Goal: Task Accomplishment & Management: Use online tool/utility

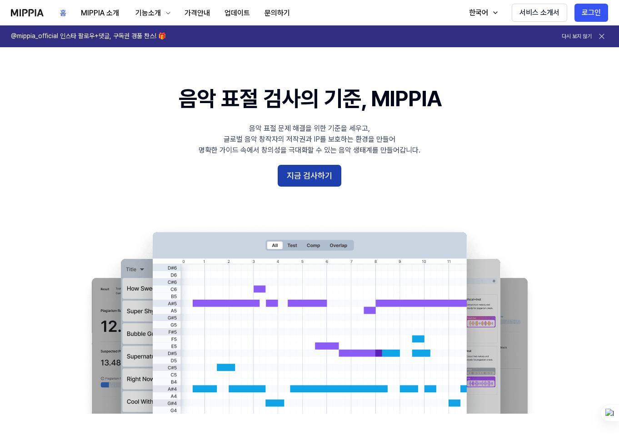
click at [322, 179] on button "지금 검사하기" at bounding box center [310, 176] width 64 height 22
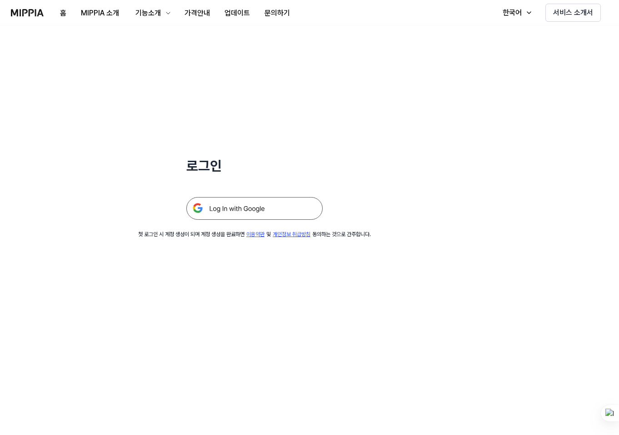
click at [300, 201] on img at bounding box center [254, 208] width 136 height 23
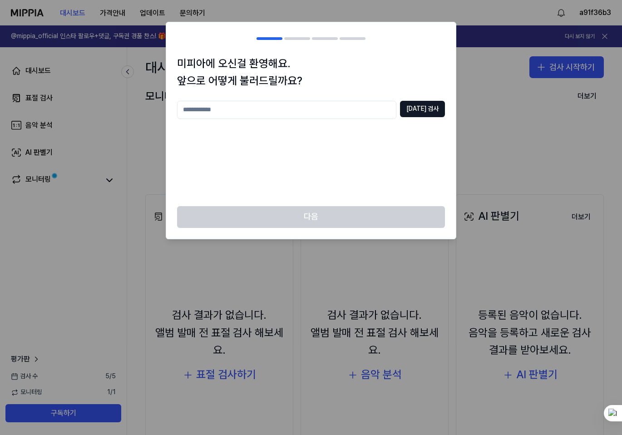
click at [280, 101] on input "text" at bounding box center [286, 110] width 219 height 18
click at [446, 109] on div "미피아에 오신걸 환영해요. 앞으로 어떻게 불러드릴까요? *** [DATE] 검사" at bounding box center [311, 130] width 290 height 151
click at [437, 109] on button "[DATE] 검사" at bounding box center [422, 109] width 45 height 16
click at [292, 119] on div "*** [DATE] 검사 중복되는 닉네임이에요" at bounding box center [311, 148] width 268 height 94
click at [285, 110] on input "***" at bounding box center [286, 110] width 219 height 18
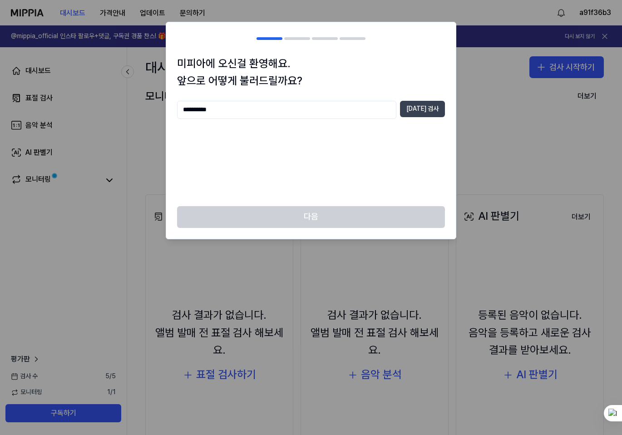
type input "**********"
click at [416, 113] on button "[DATE] 검사" at bounding box center [422, 109] width 45 height 16
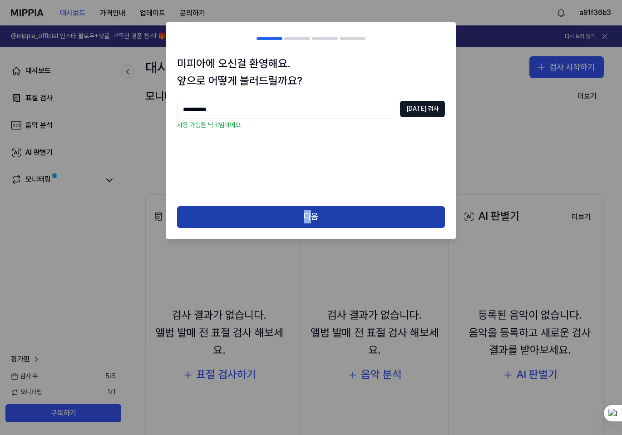
drag, startPoint x: 309, startPoint y: 201, endPoint x: 312, endPoint y: 208, distance: 8.2
click at [312, 208] on div "**********" at bounding box center [311, 131] width 291 height 218
click at [315, 211] on button "다음" at bounding box center [311, 217] width 268 height 22
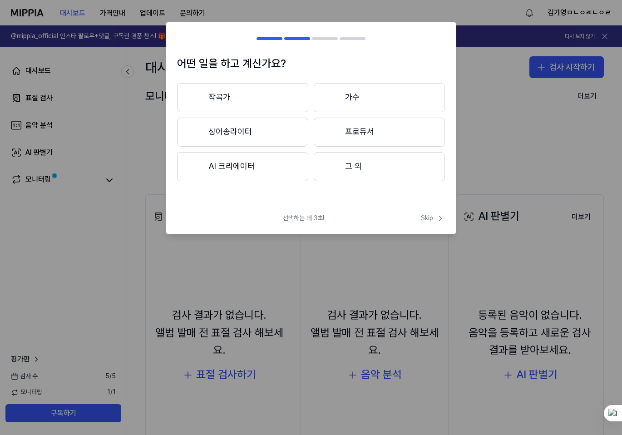
click at [270, 104] on button "작곡가" at bounding box center [242, 97] width 131 height 29
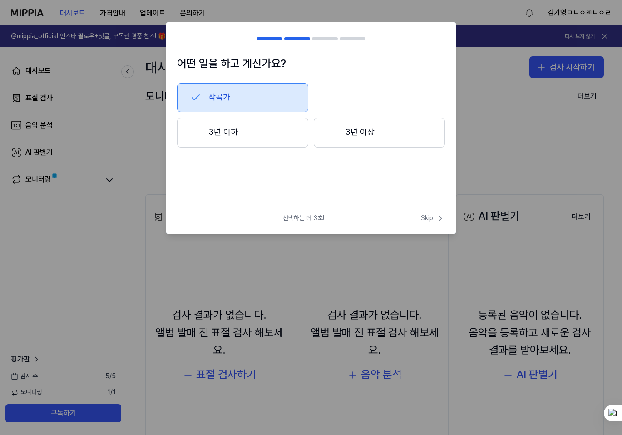
click at [324, 133] on button "3년 이상" at bounding box center [379, 133] width 131 height 30
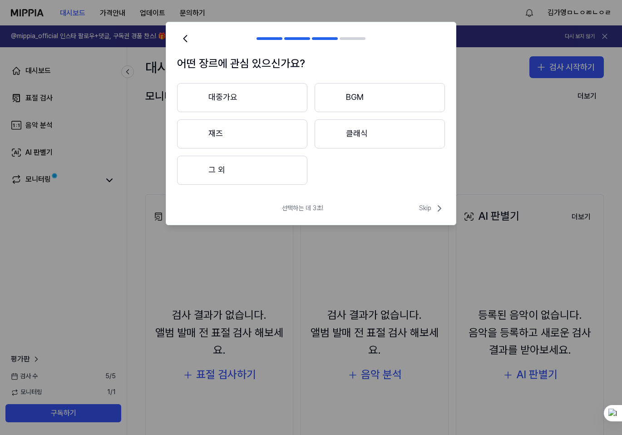
click at [252, 164] on button "그 외" at bounding box center [242, 170] width 130 height 29
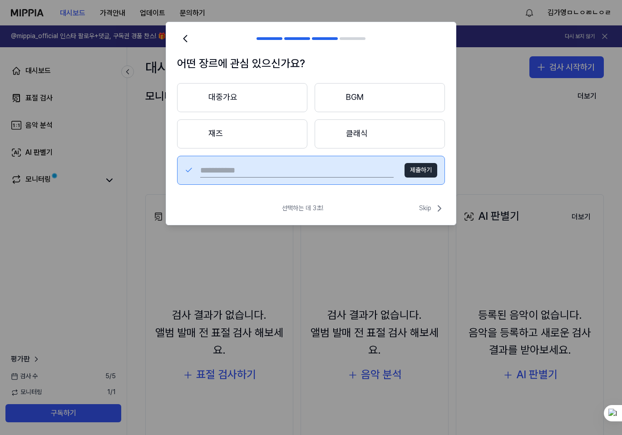
click at [345, 174] on input "text" at bounding box center [296, 170] width 193 height 15
type input "****"
click at [411, 173] on button "제출하기" at bounding box center [421, 170] width 33 height 15
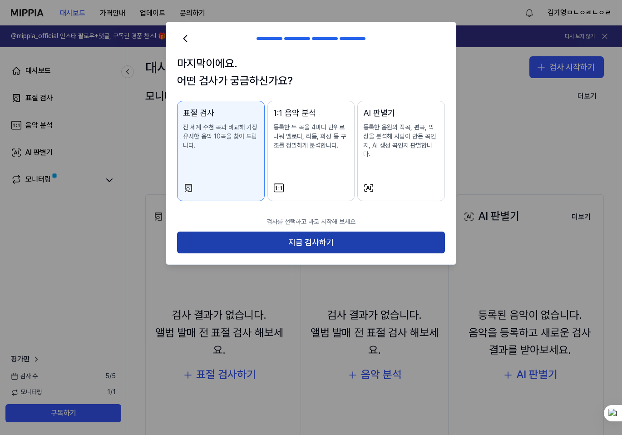
click at [319, 233] on button "지금 검사하기" at bounding box center [311, 243] width 268 height 22
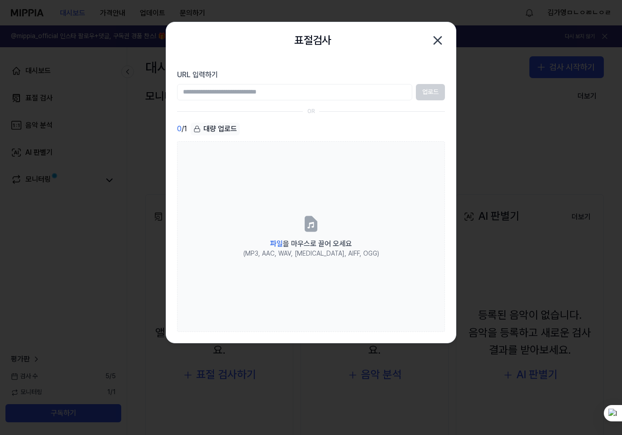
click at [256, 92] on input "URL 입력하기" at bounding box center [294, 92] width 235 height 16
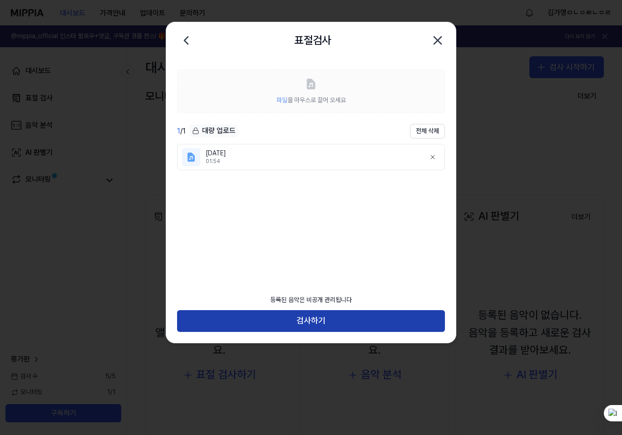
click at [289, 322] on button "검사하기" at bounding box center [311, 321] width 268 height 22
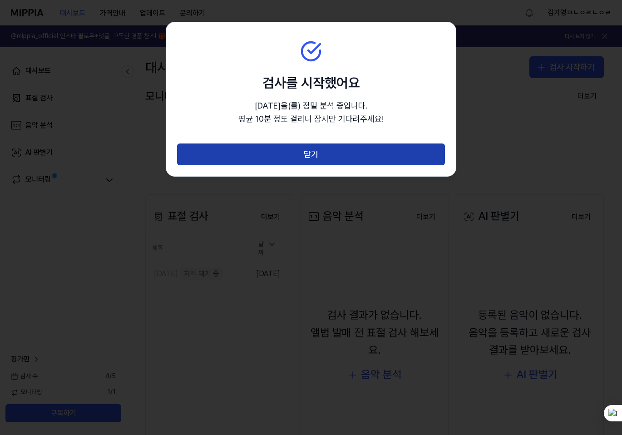
click at [293, 161] on button "닫기" at bounding box center [311, 155] width 268 height 22
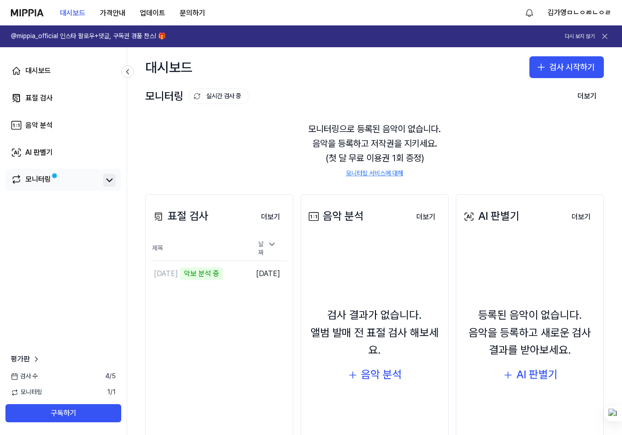
click at [110, 183] on icon at bounding box center [109, 180] width 11 height 11
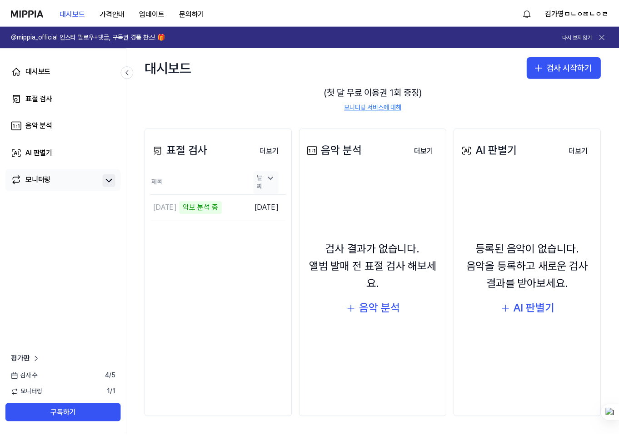
scroll to position [67, 0]
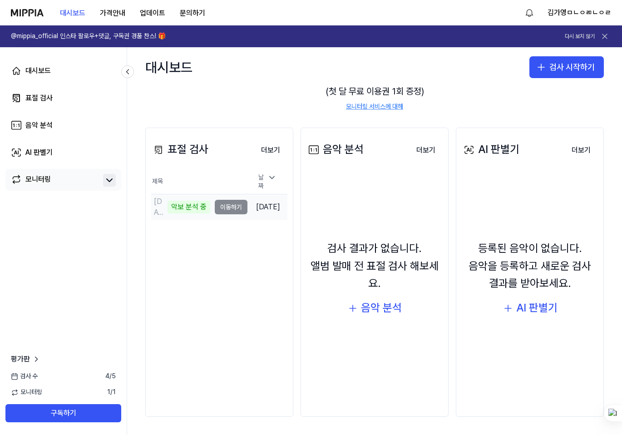
click at [232, 208] on td "[DATE] 악보 분석 중 이동하기" at bounding box center [199, 206] width 96 height 25
click at [223, 205] on td "[DATE] 악보 분석 중 이동하기" at bounding box center [199, 206] width 96 height 25
click at [230, 205] on td "[DATE] 악보 분석 중 이동하기" at bounding box center [199, 206] width 96 height 25
click at [175, 204] on div "악보 분석 중" at bounding box center [189, 207] width 43 height 13
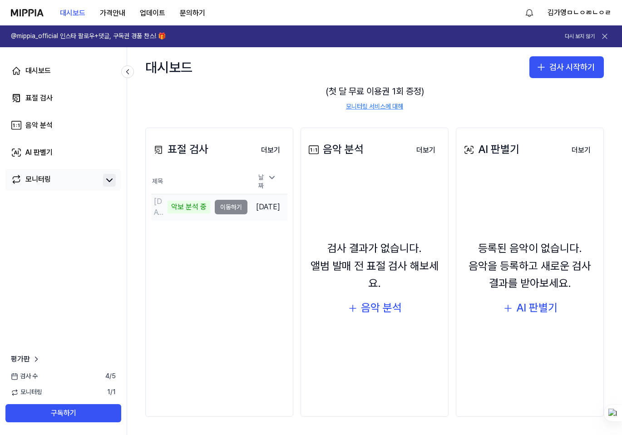
click at [237, 203] on td "[DATE] 악보 분석 중 이동하기" at bounding box center [199, 206] width 96 height 25
click at [231, 204] on td "[DATE] 악보 분석 중 이동하기" at bounding box center [199, 206] width 96 height 25
click at [245, 231] on div "표절 검사 더보기 표절 검사 제목 날짜 [DATE] 악보 분석 중 이동하기 [DATE] 더보기" at bounding box center [219, 272] width 148 height 289
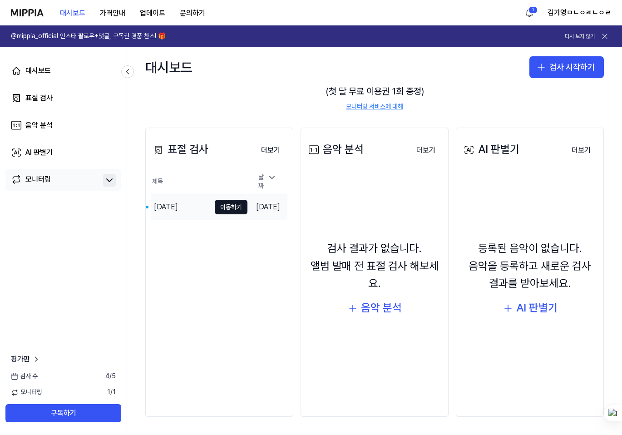
click at [248, 206] on td "[DATE]" at bounding box center [268, 207] width 40 height 26
click at [219, 206] on button "이동하기" at bounding box center [231, 207] width 33 height 15
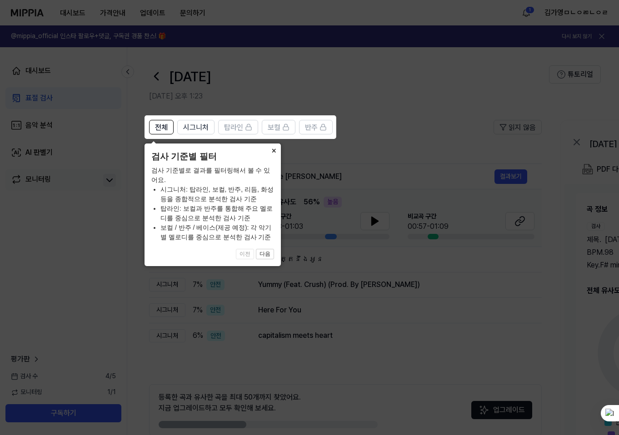
click at [277, 148] on button "×" at bounding box center [273, 150] width 15 height 13
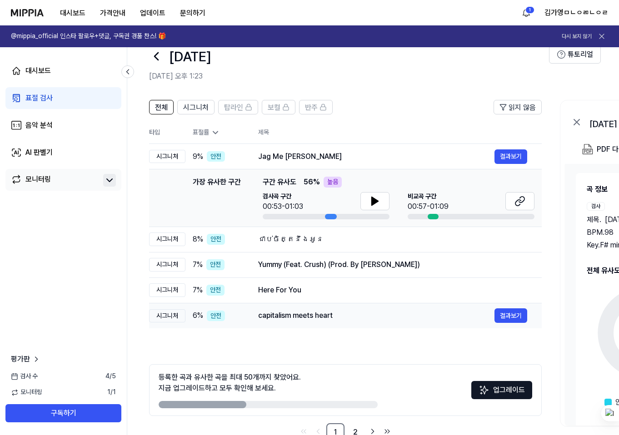
scroll to position [0, 0]
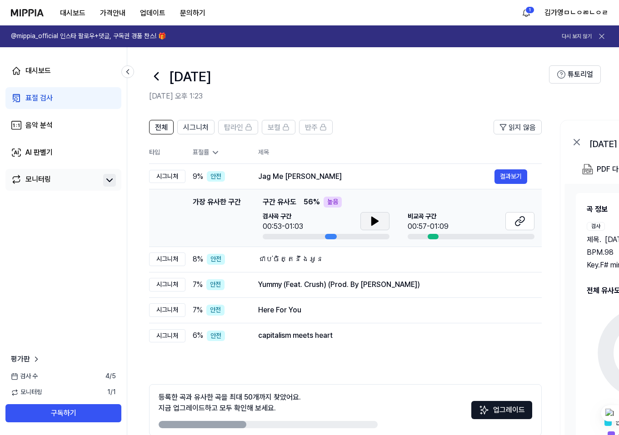
click at [372, 223] on icon at bounding box center [375, 221] width 6 height 8
click at [365, 226] on button at bounding box center [374, 221] width 29 height 18
click at [432, 236] on div at bounding box center [432, 236] width 11 height 5
click at [516, 215] on button at bounding box center [519, 221] width 29 height 18
drag, startPoint x: 186, startPoint y: 423, endPoint x: 230, endPoint y: 421, distance: 44.1
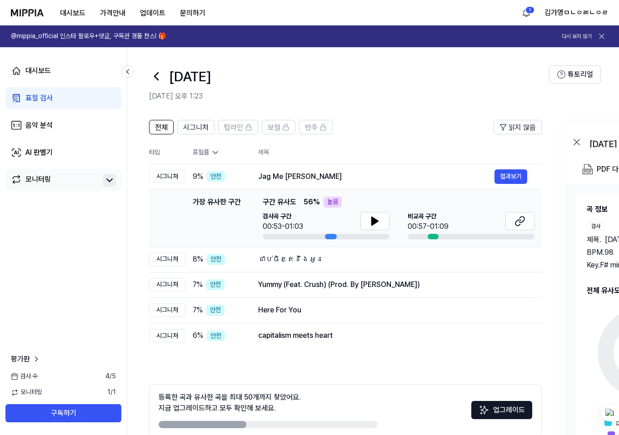
click at [230, 421] on div at bounding box center [203, 424] width 88 height 7
drag, startPoint x: 230, startPoint y: 423, endPoint x: 273, endPoint y: 425, distance: 42.3
click at [273, 425] on div at bounding box center [268, 424] width 219 height 7
click at [605, 32] on icon at bounding box center [601, 36] width 9 height 9
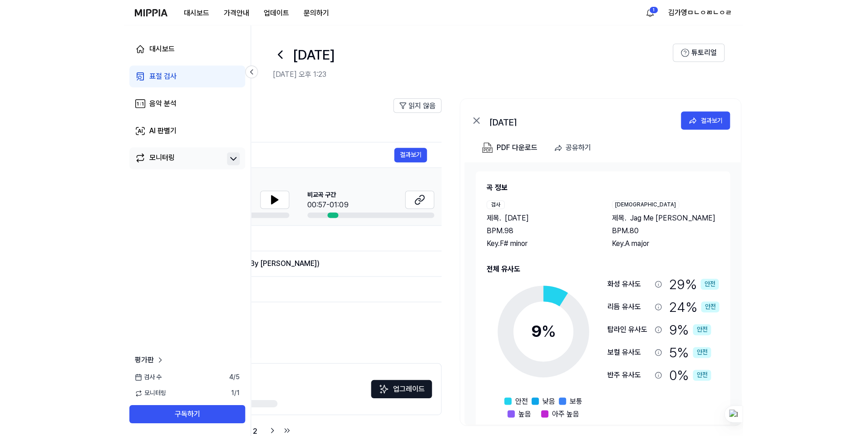
scroll to position [0, 241]
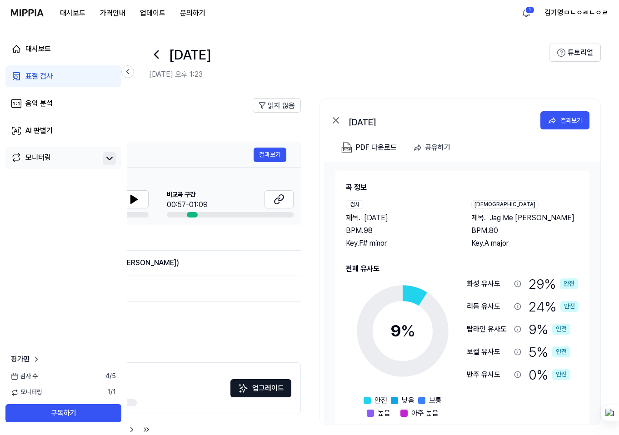
drag, startPoint x: 598, startPoint y: 129, endPoint x: 236, endPoint y: 153, distance: 362.7
click at [236, 153] on div "전체 시그니처 탑라인 보컬 반주 읽지 않음 전체 시그니처 탑라인 보컬 반주 타입 표절률 제목 표절률 읽지 않음 시그니처 9 % 안전 Jag M…" at bounding box center [252, 273] width 732 height 369
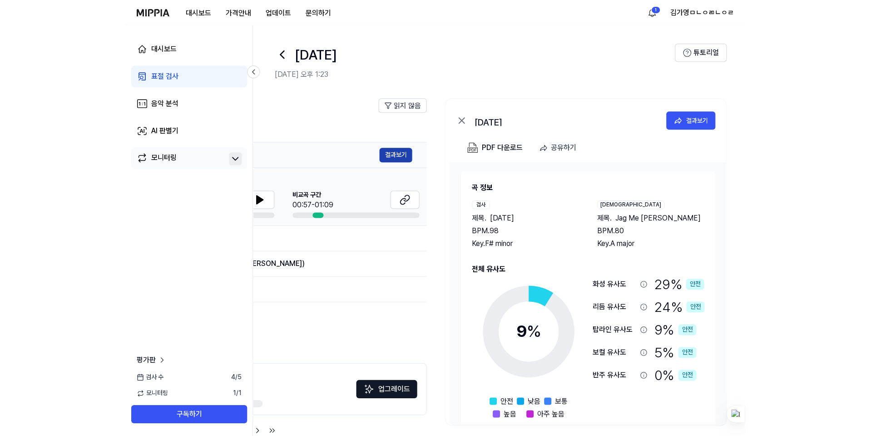
scroll to position [0, 0]
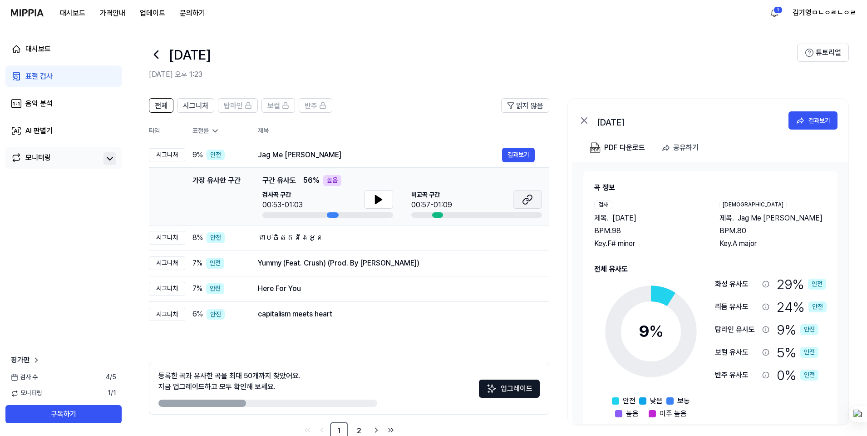
click at [526, 198] on icon at bounding box center [525, 201] width 5 height 6
click at [510, 266] on button "결과보기" at bounding box center [518, 263] width 33 height 15
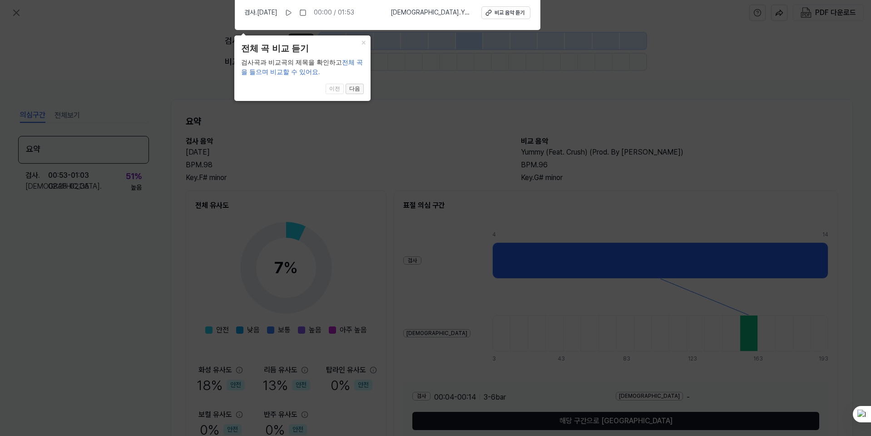
click at [362, 90] on button "다음" at bounding box center [355, 89] width 18 height 11
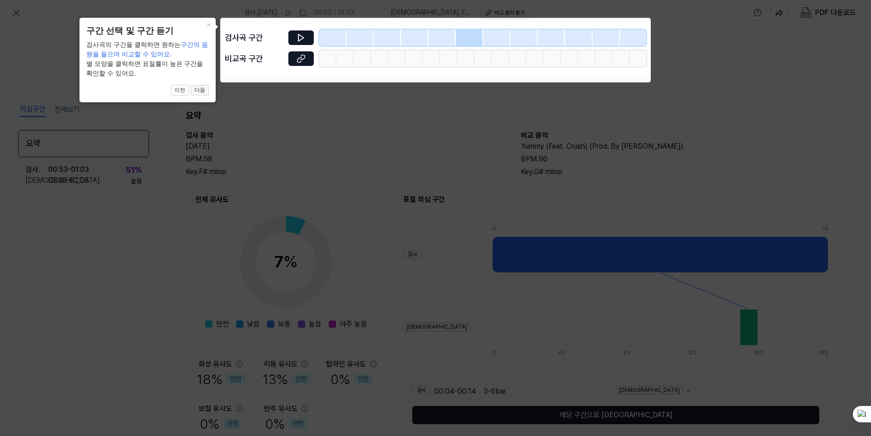
click at [194, 94] on button "다음" at bounding box center [200, 90] width 18 height 11
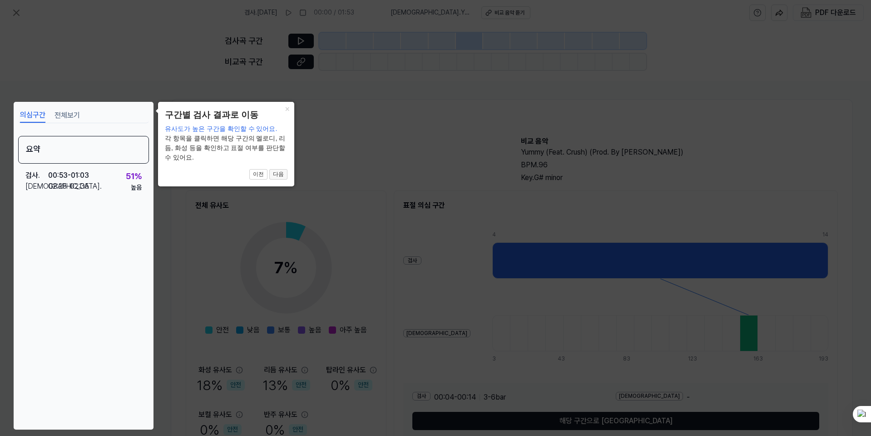
click at [277, 178] on button "다음" at bounding box center [278, 174] width 18 height 11
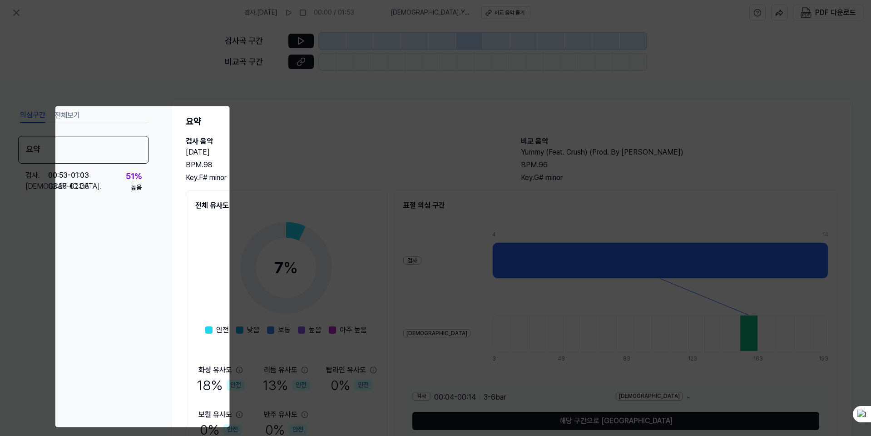
scroll to position [46, 0]
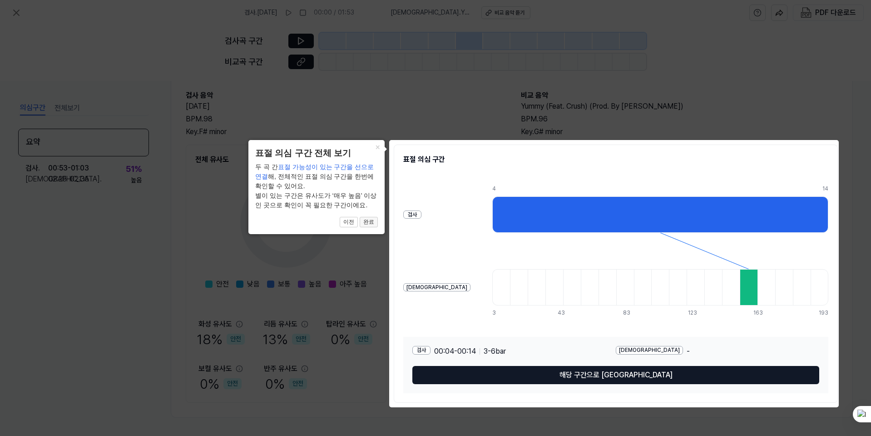
click at [375, 224] on button "완료" at bounding box center [369, 222] width 18 height 11
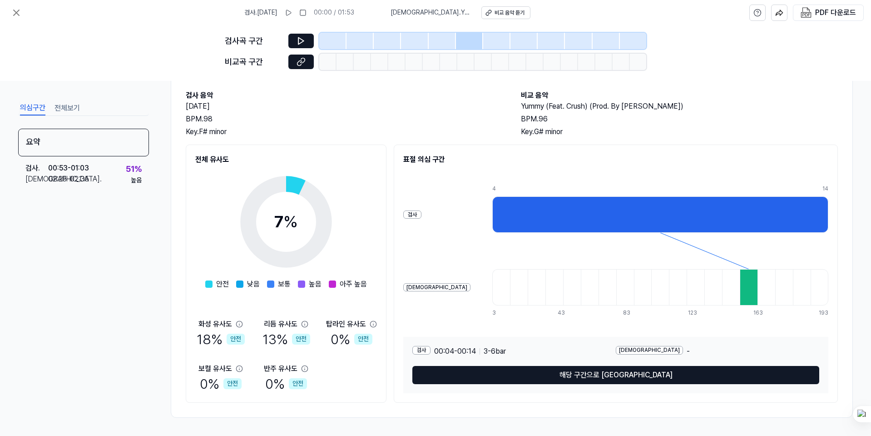
click at [622, 283] on div at bounding box center [749, 287] width 18 height 36
click at [312, 43] on button at bounding box center [300, 41] width 25 height 15
click at [467, 43] on div at bounding box center [469, 41] width 27 height 16
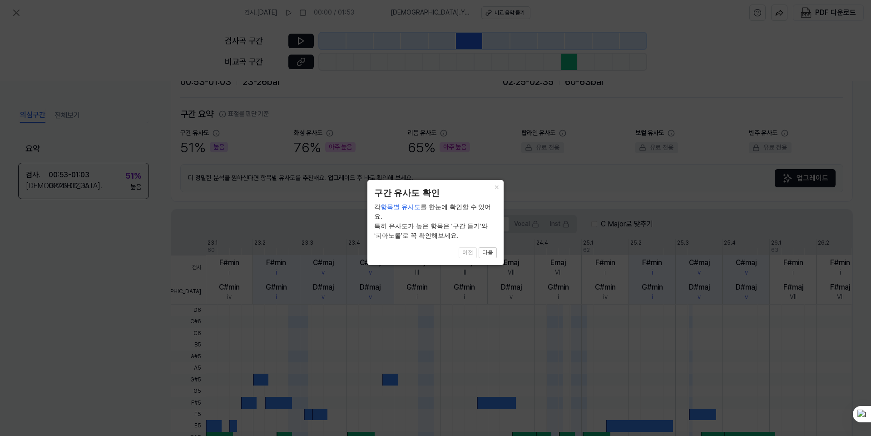
scroll to position [188, 0]
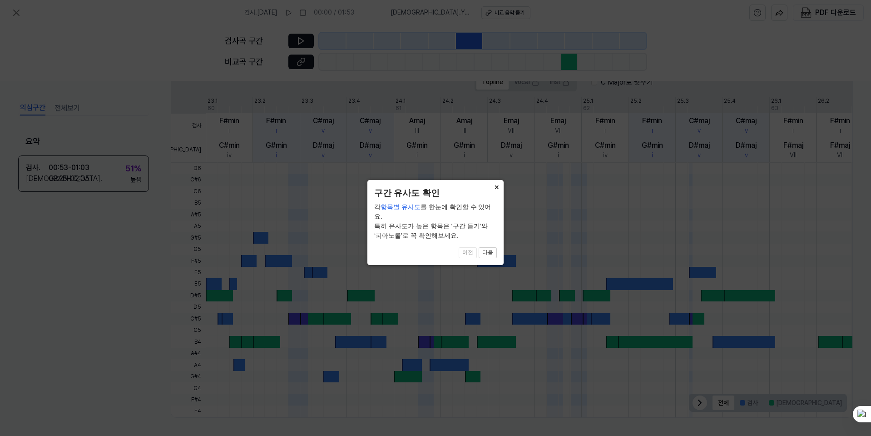
click at [496, 193] on button "×" at bounding box center [496, 186] width 15 height 13
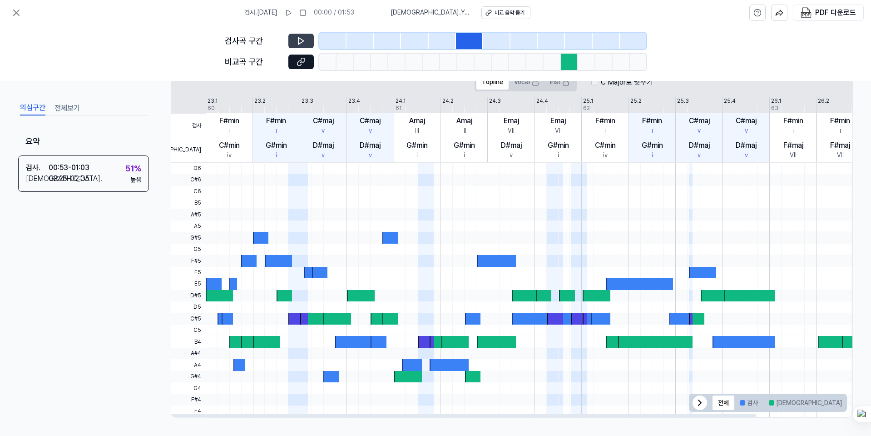
click at [301, 42] on icon at bounding box center [301, 40] width 9 height 9
click at [218, 285] on div at bounding box center [214, 283] width 16 height 11
click at [469, 42] on div at bounding box center [469, 41] width 27 height 16
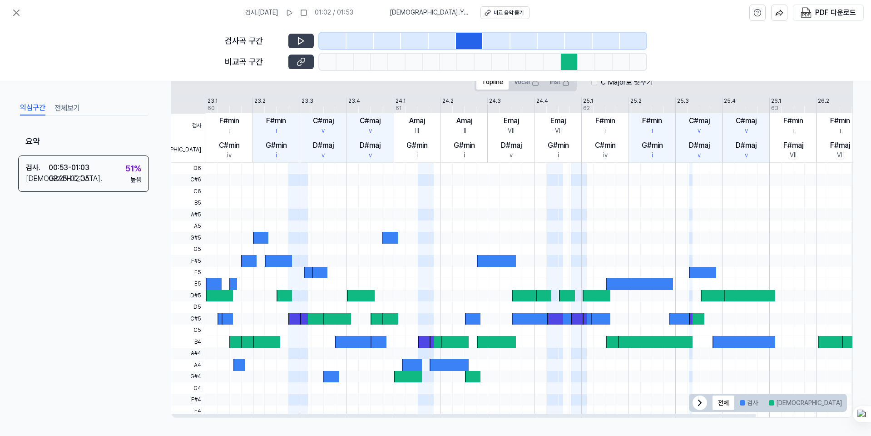
click at [308, 64] on button at bounding box center [300, 62] width 25 height 15
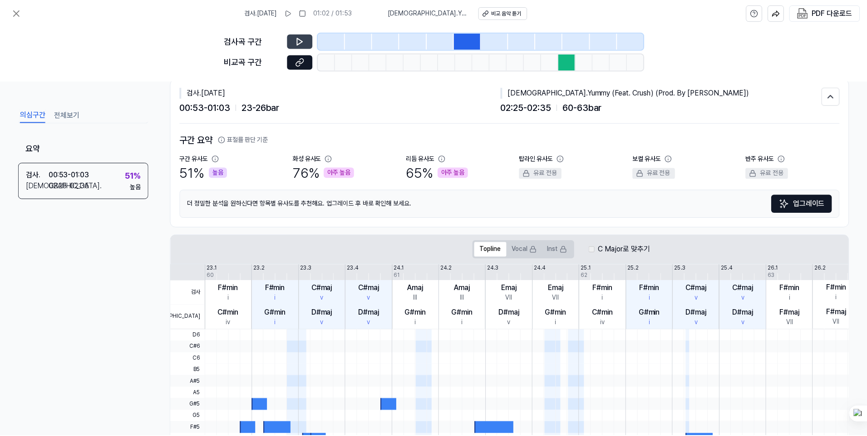
scroll to position [0, 0]
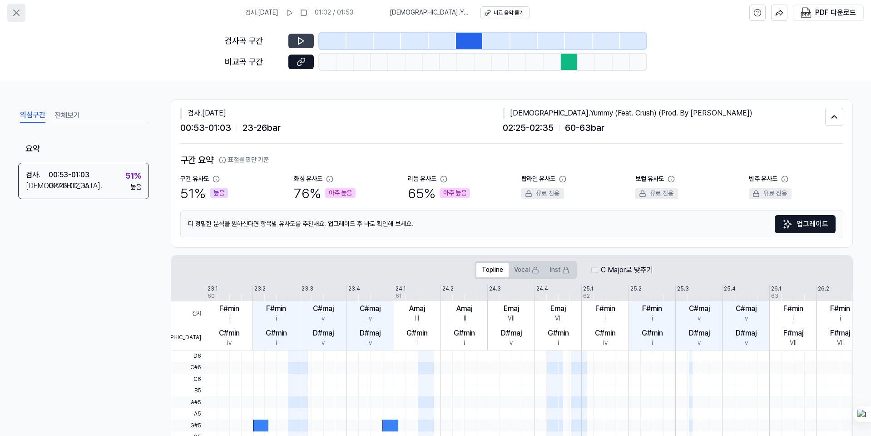
click at [19, 8] on icon at bounding box center [16, 12] width 11 height 11
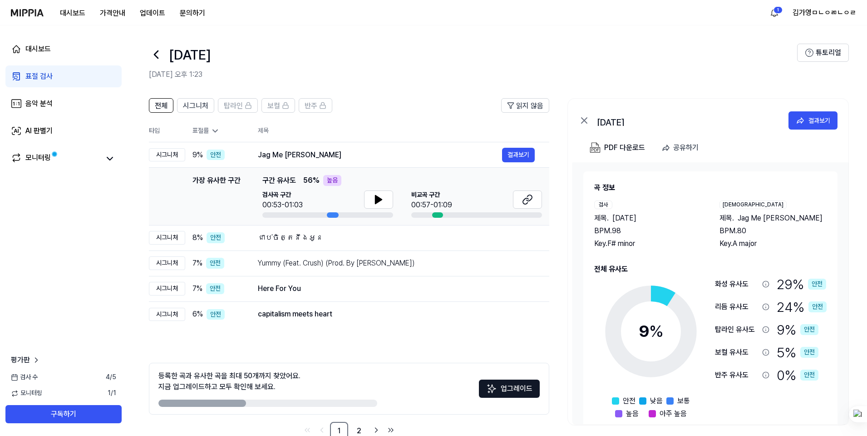
scroll to position [22, 0]
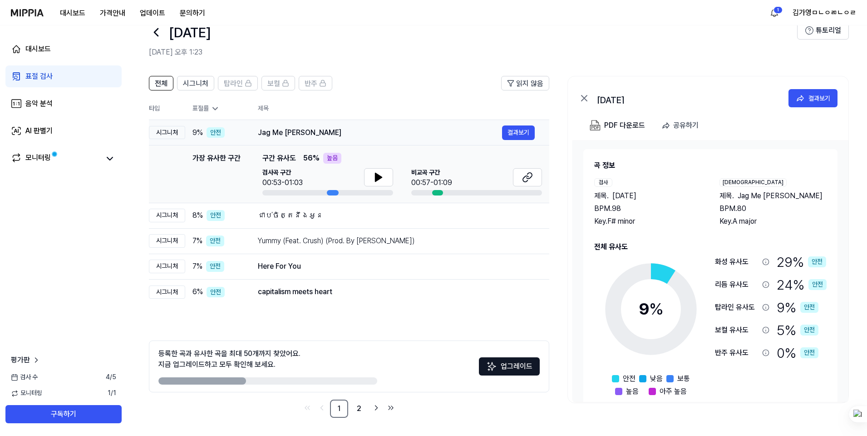
click at [174, 128] on div "시그니처" at bounding box center [167, 133] width 36 height 14
